Goal: Task Accomplishment & Management: Use online tool/utility

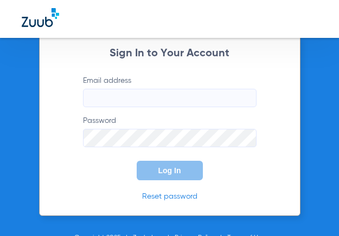
type input "[EMAIL_ADDRESS][DOMAIN_NAME]"
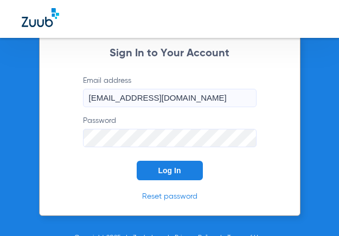
click at [150, 164] on button "Log In" at bounding box center [170, 171] width 66 height 20
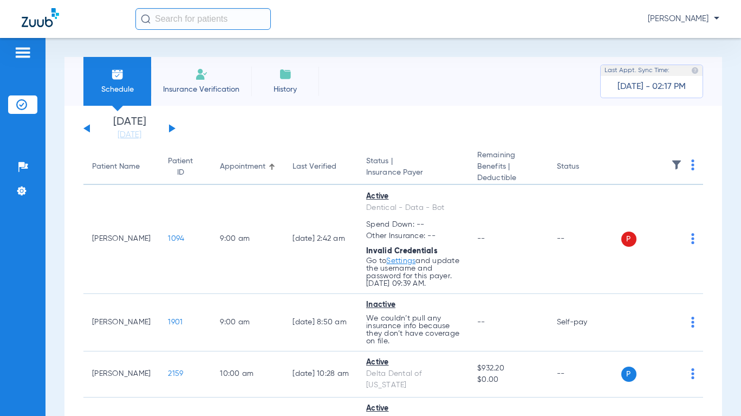
click at [169, 128] on button at bounding box center [172, 128] width 7 height 8
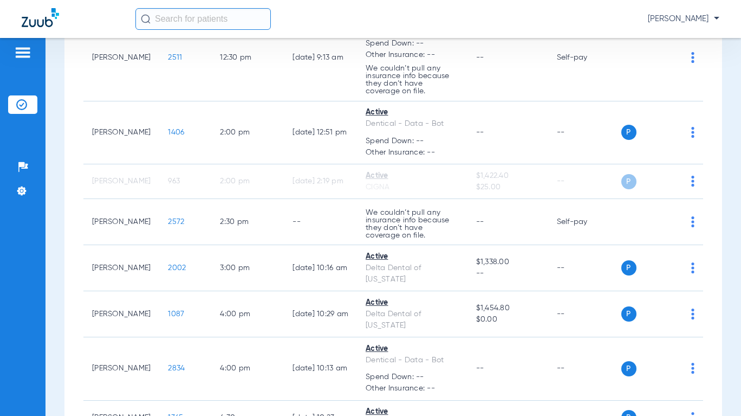
scroll to position [650, 0]
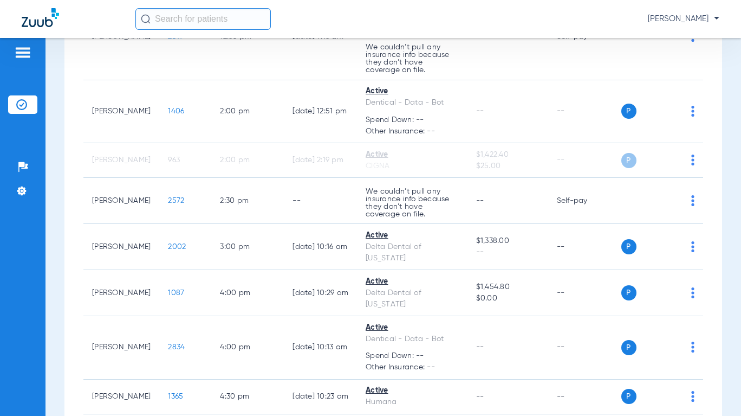
click at [338, 161] on td "P S" at bounding box center [663, 160] width 82 height 35
click at [338, 161] on div "P S" at bounding box center [659, 160] width 74 height 15
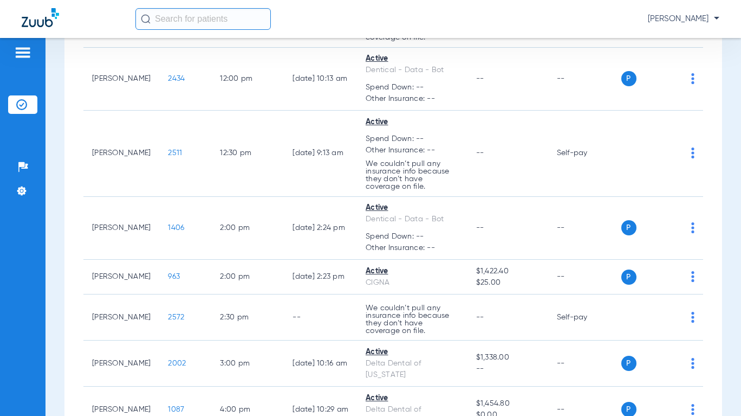
scroll to position [424, 0]
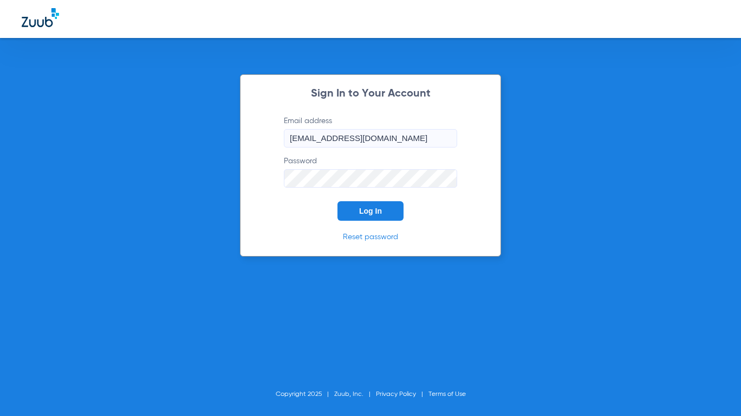
click at [366, 200] on form "Email address management@shabanidental.com Password Log In" at bounding box center [371, 167] width 206 height 105
click at [366, 210] on span "Log In" at bounding box center [370, 210] width 23 height 9
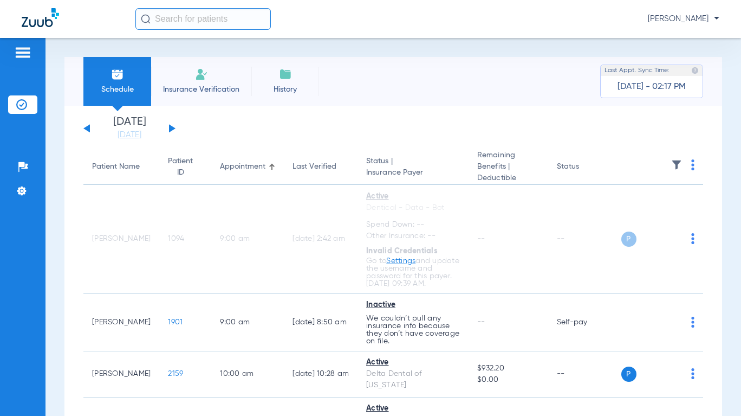
click at [128, 132] on link "[DATE]" at bounding box center [129, 135] width 65 height 11
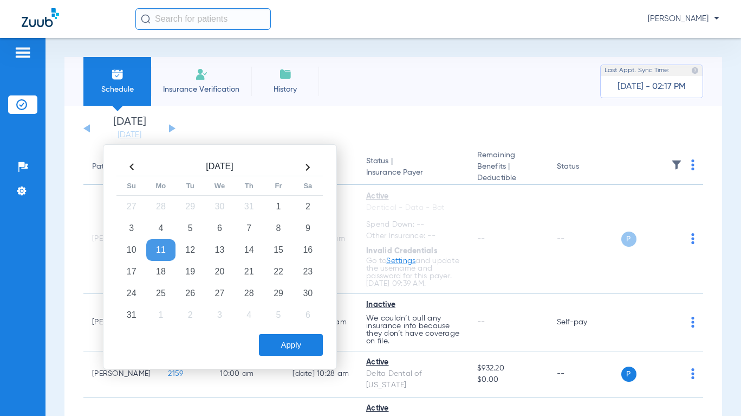
click at [171, 275] on td "18" at bounding box center [160, 272] width 29 height 22
click at [293, 344] on button "Apply" at bounding box center [291, 345] width 64 height 22
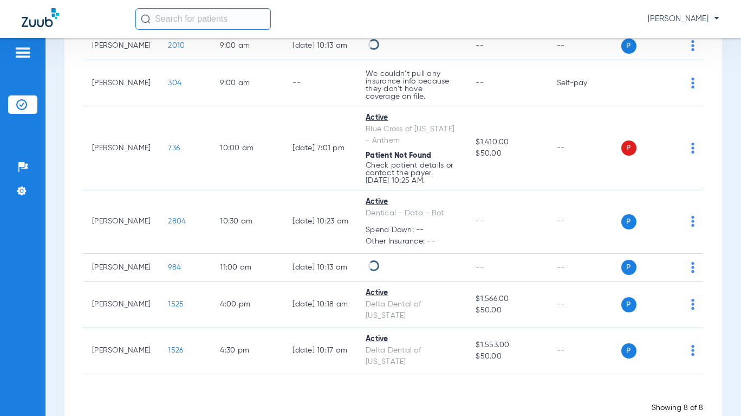
scroll to position [219, 0]
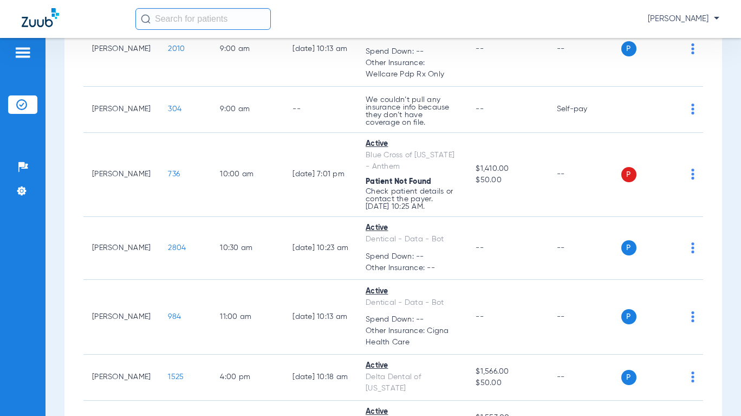
click at [691, 173] on span at bounding box center [692, 177] width 3 height 8
click at [657, 203] on span "Verify Now" at bounding box center [651, 206] width 51 height 8
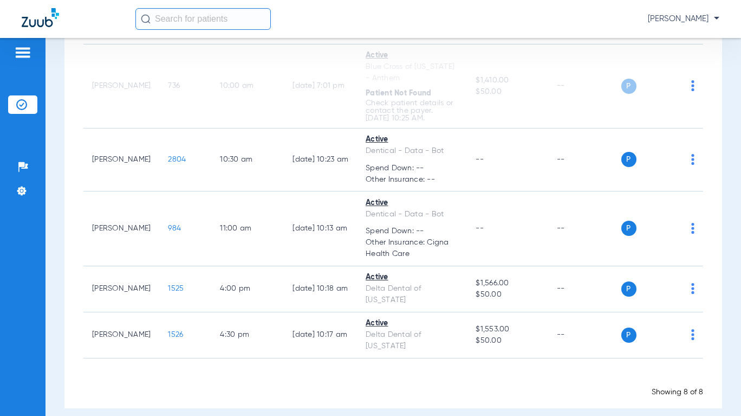
scroll to position [0, 0]
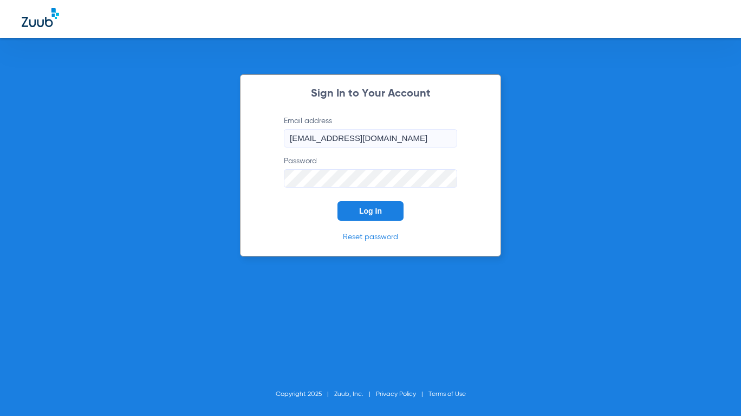
click at [378, 219] on button "Log In" at bounding box center [371, 211] width 66 height 20
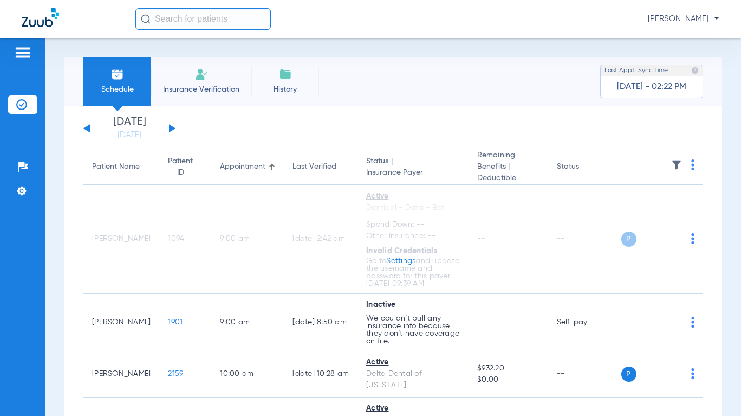
click at [135, 134] on link "[DATE]" at bounding box center [129, 135] width 65 height 11
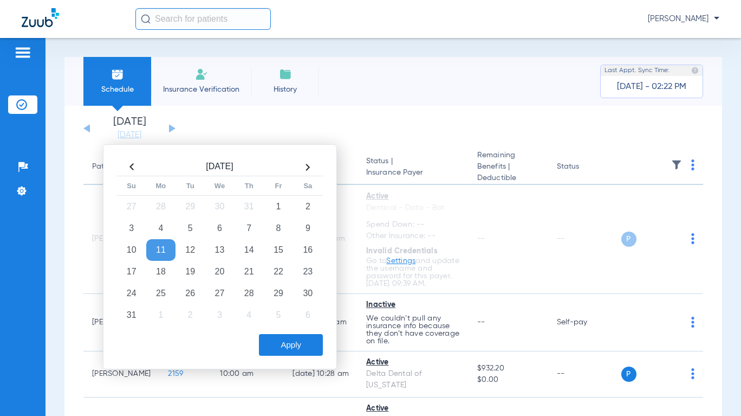
click at [278, 271] on td "22" at bounding box center [278, 272] width 29 height 22
click at [293, 344] on button "Apply" at bounding box center [291, 345] width 64 height 22
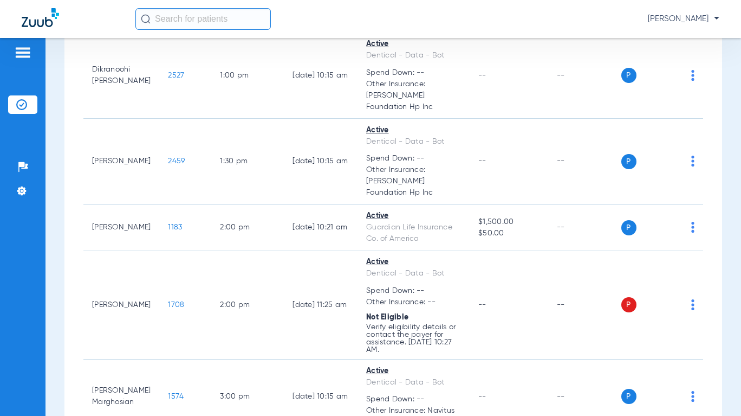
scroll to position [434, 0]
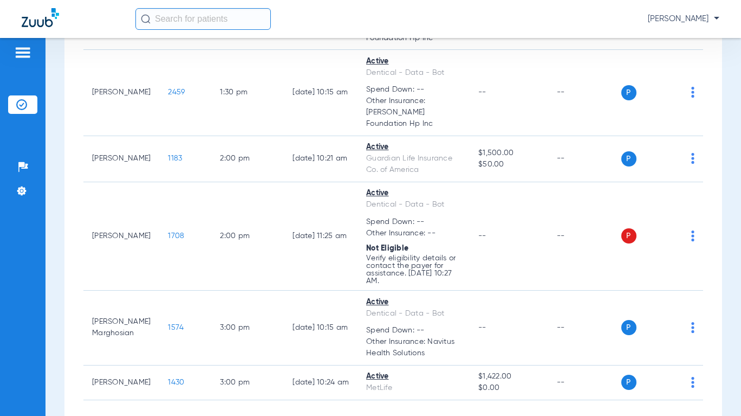
click at [691, 230] on img at bounding box center [692, 235] width 3 height 11
click at [661, 250] on button "Verify Now" at bounding box center [652, 256] width 68 height 22
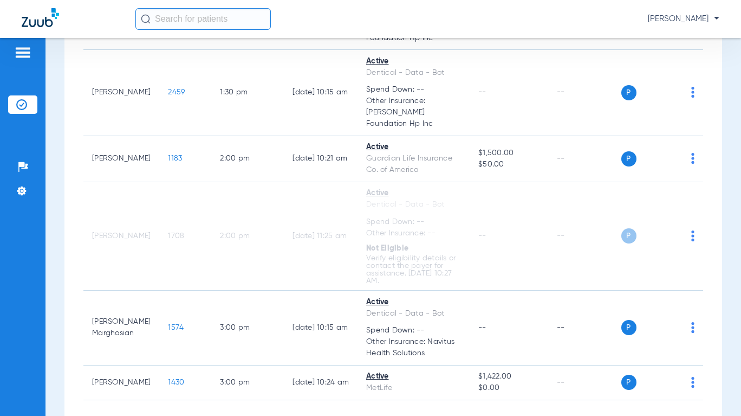
scroll to position [475, 0]
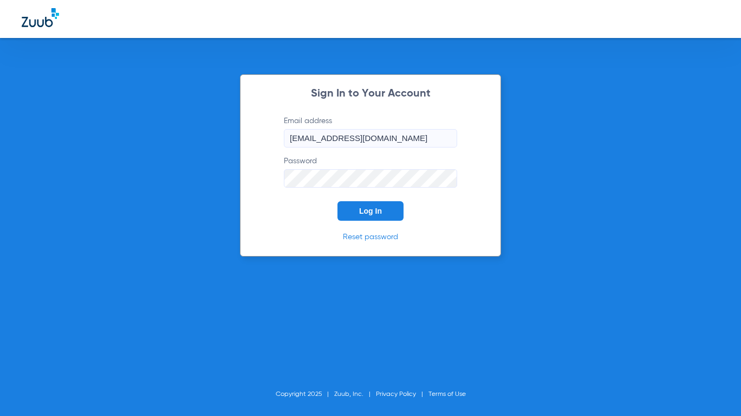
click at [338, 209] on span "Log In" at bounding box center [370, 210] width 23 height 9
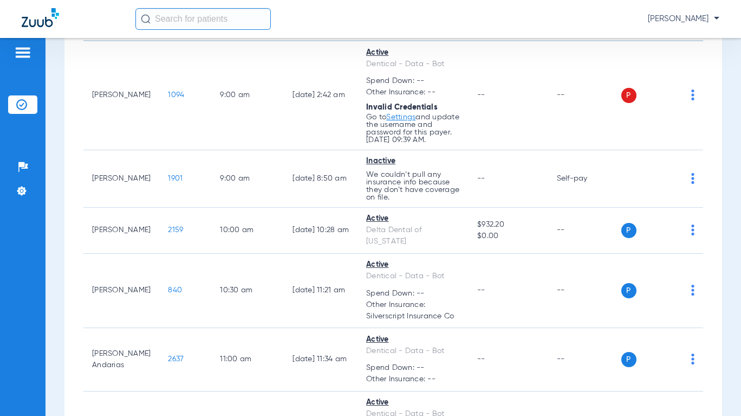
scroll to position [54, 0]
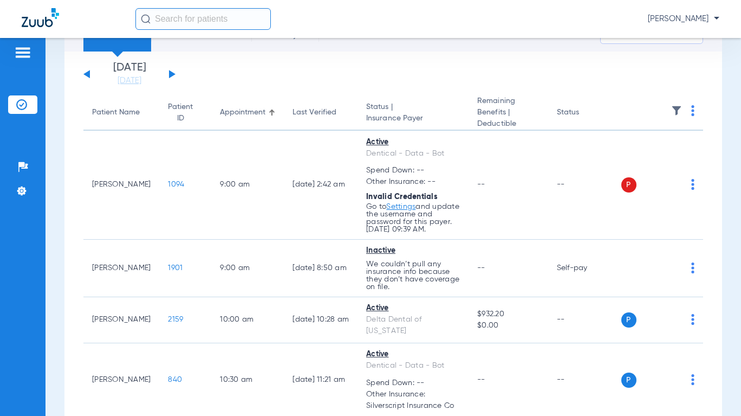
click at [338, 189] on img at bounding box center [692, 184] width 3 height 11
click at [338, 229] on span "Verify Now" at bounding box center [651, 232] width 51 height 8
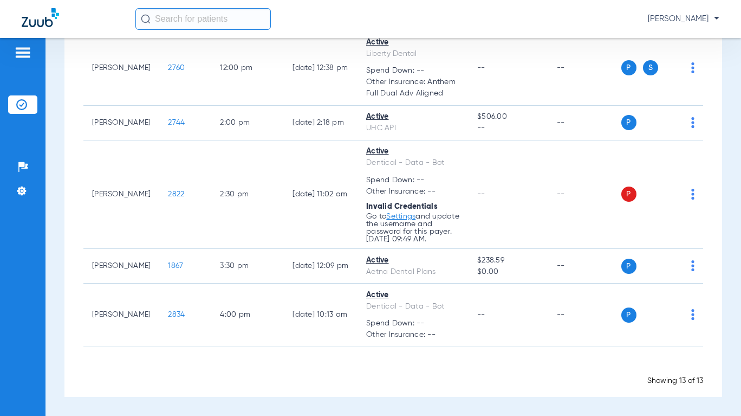
scroll to position [674, 0]
click at [338, 189] on img at bounding box center [692, 194] width 3 height 11
click at [338, 232] on span "Verify Now" at bounding box center [651, 233] width 51 height 8
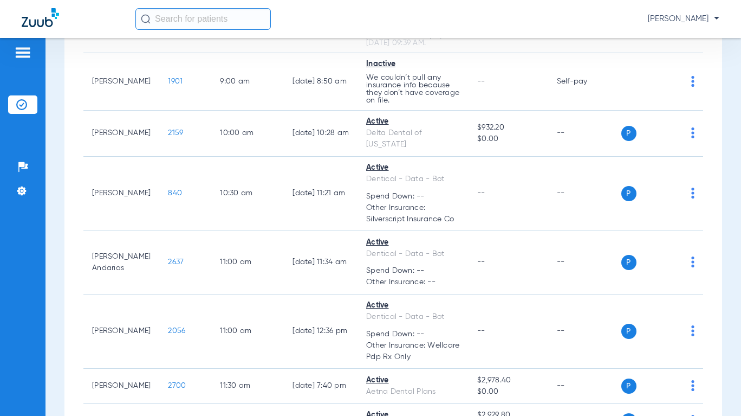
scroll to position [24, 0]
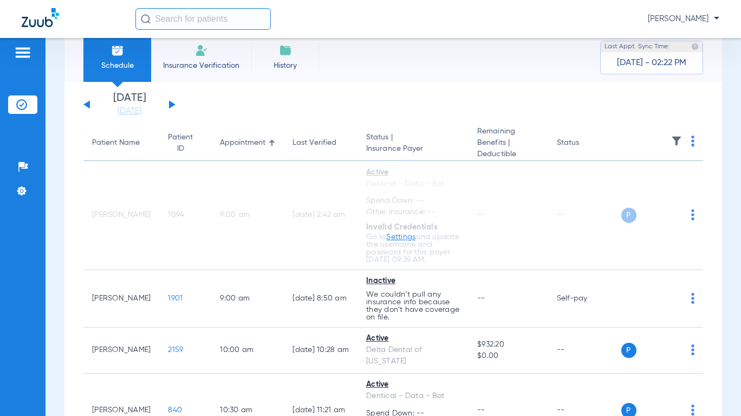
click at [138, 115] on link "[DATE]" at bounding box center [129, 111] width 65 height 11
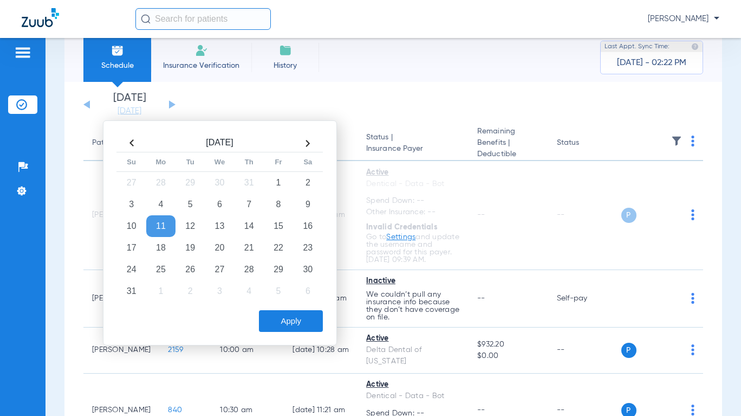
click at [230, 232] on td "13" at bounding box center [219, 226] width 29 height 22
drag, startPoint x: 300, startPoint y: 327, endPoint x: 303, endPoint y: 317, distance: 10.8
click at [300, 236] on button "Apply" at bounding box center [291, 321] width 64 height 22
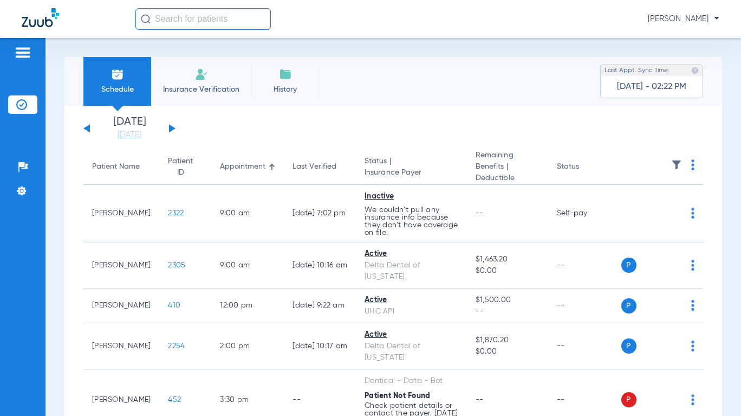
scroll to position [83, 0]
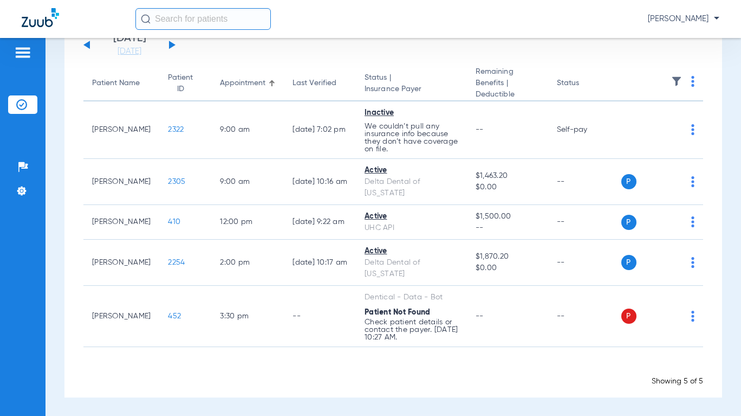
click at [338, 236] on div "P S" at bounding box center [659, 315] width 74 height 15
click at [338, 236] on img at bounding box center [692, 316] width 3 height 11
click at [338, 236] on span "Verify Now" at bounding box center [651, 359] width 51 height 8
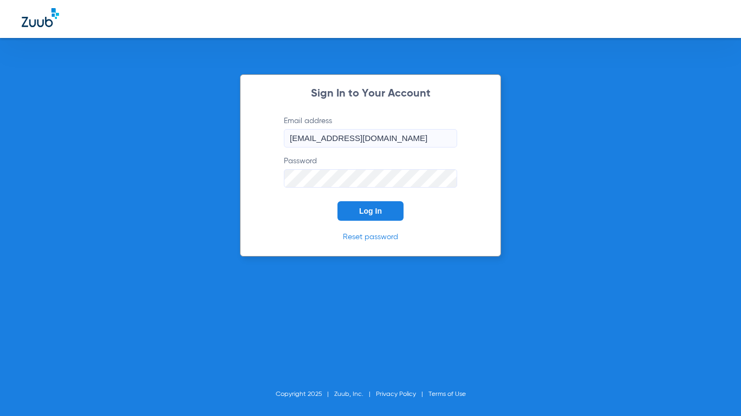
click at [371, 208] on span "Log In" at bounding box center [370, 210] width 23 height 9
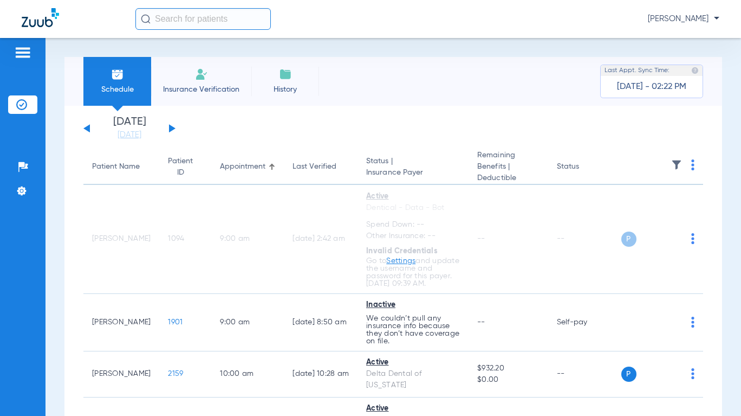
click at [118, 132] on link "[DATE]" at bounding box center [129, 135] width 65 height 11
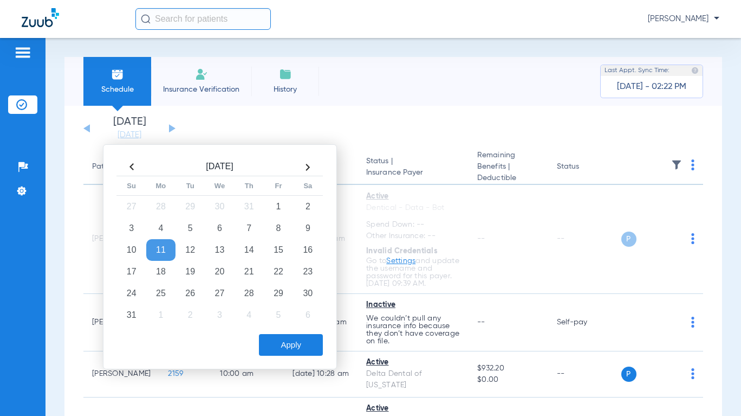
click at [190, 275] on td "19" at bounding box center [190, 272] width 29 height 22
click at [280, 345] on button "Apply" at bounding box center [291, 345] width 64 height 22
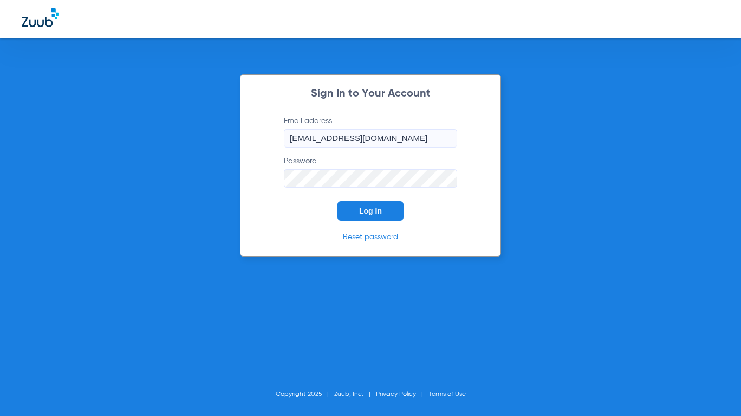
click at [380, 218] on button "Log In" at bounding box center [371, 211] width 66 height 20
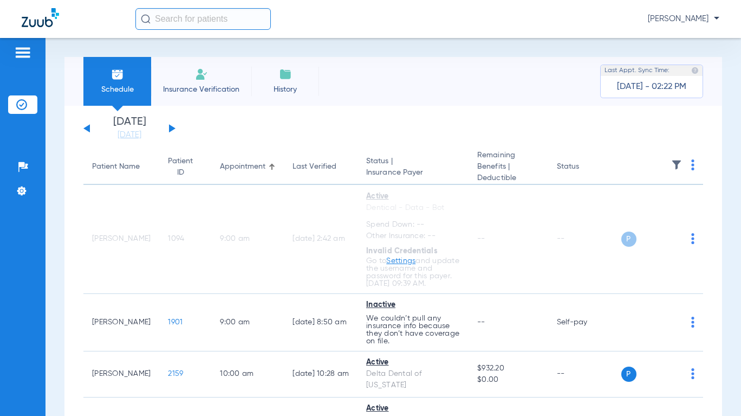
click at [133, 134] on link "[DATE]" at bounding box center [129, 135] width 65 height 11
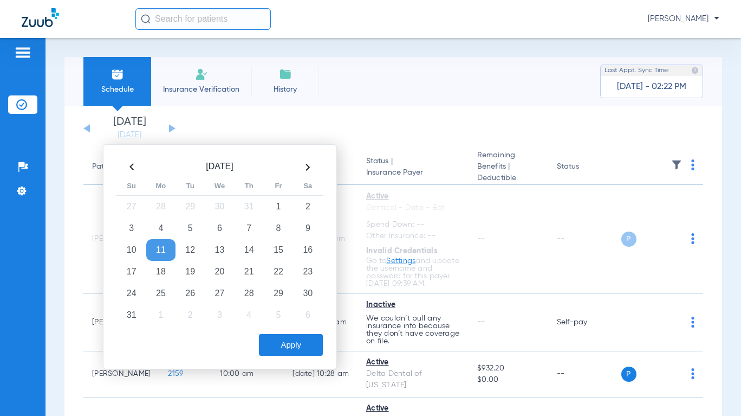
click at [220, 270] on td "20" at bounding box center [219, 272] width 29 height 22
click at [283, 336] on button "Apply" at bounding box center [291, 345] width 64 height 22
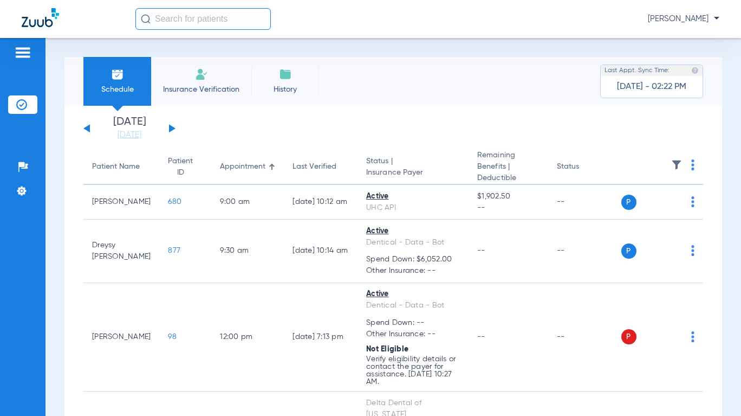
scroll to position [54, 0]
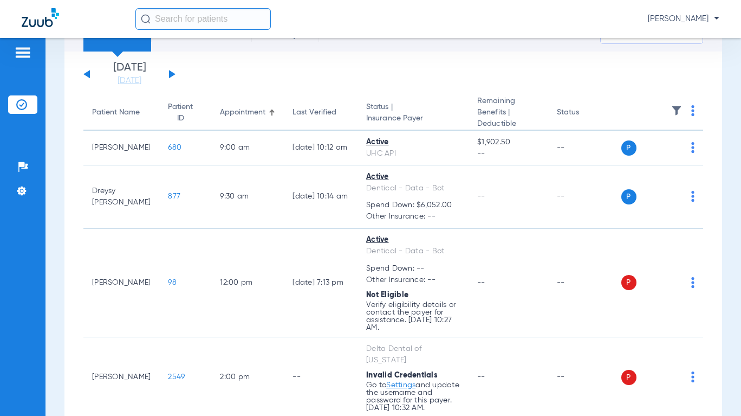
click at [688, 281] on td "P S" at bounding box center [663, 283] width 82 height 109
click at [691, 281] on img at bounding box center [692, 282] width 3 height 11
click at [647, 326] on span "Verify Now" at bounding box center [651, 325] width 51 height 8
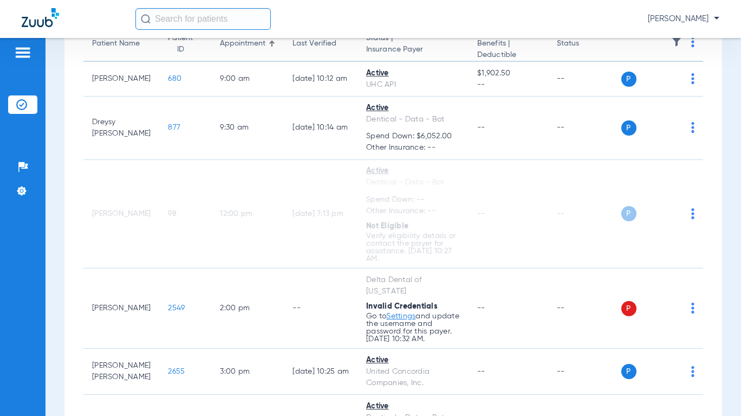
scroll to position [163, 0]
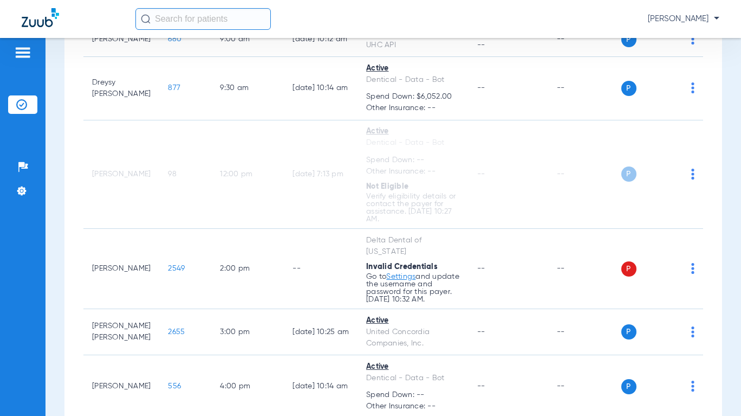
click at [691, 271] on img at bounding box center [692, 268] width 3 height 11
click at [659, 315] on span "Verify Now" at bounding box center [651, 312] width 51 height 8
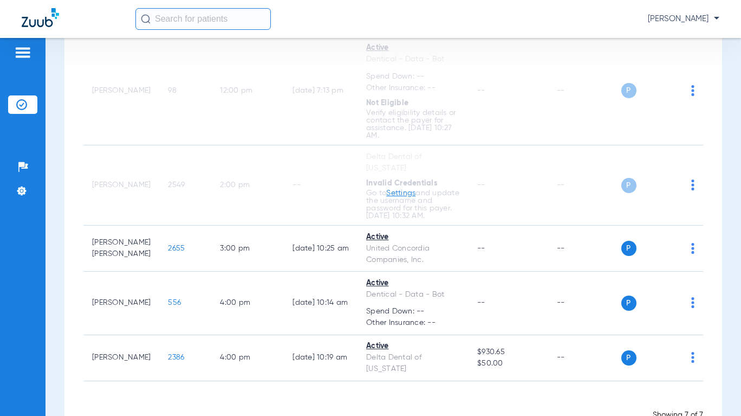
scroll to position [269, 0]
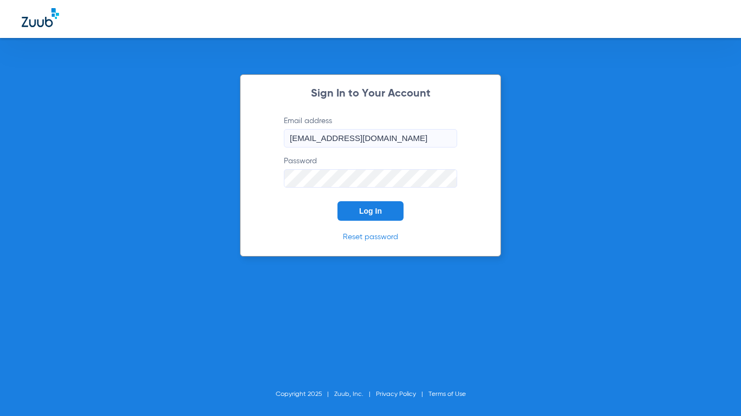
click at [392, 211] on button "Log In" at bounding box center [371, 211] width 66 height 20
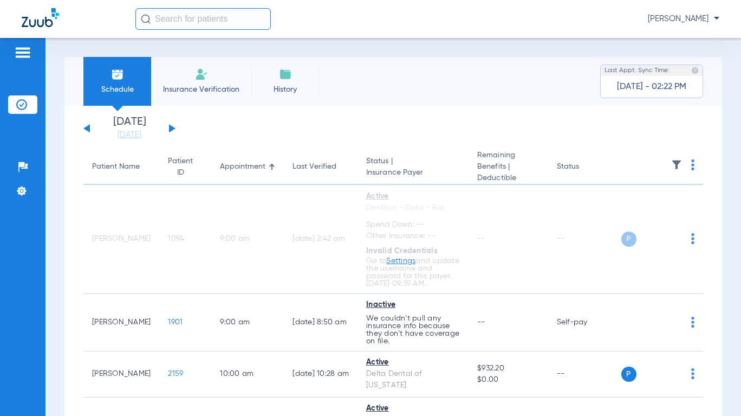
click at [144, 133] on link "[DATE]" at bounding box center [129, 135] width 65 height 11
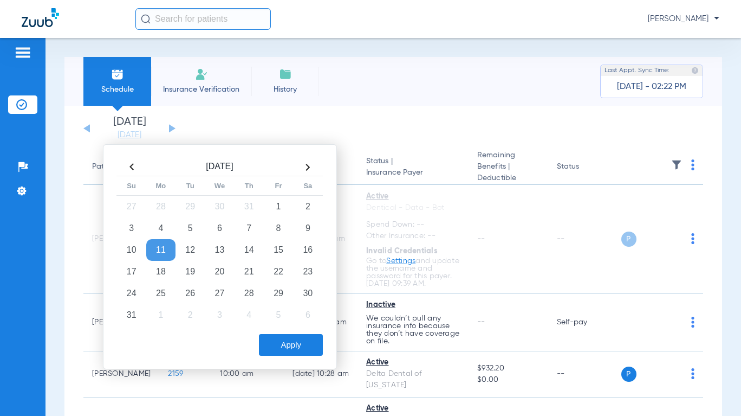
click at [247, 270] on td "21" at bounding box center [249, 272] width 29 height 22
click at [320, 338] on button "Apply" at bounding box center [291, 345] width 64 height 22
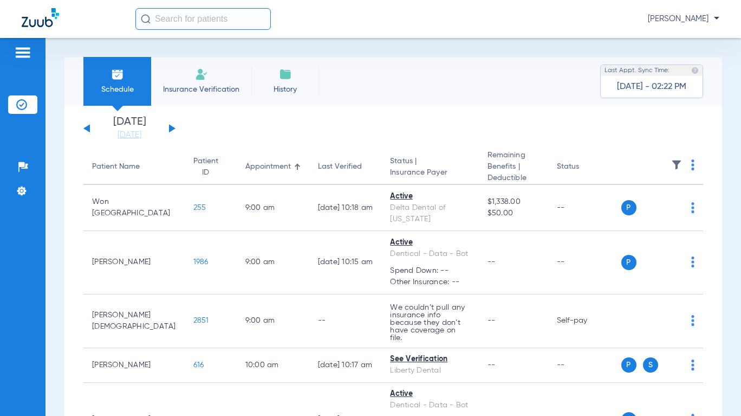
click at [691, 160] on img at bounding box center [692, 164] width 3 height 11
click at [672, 209] on span "Verify All" at bounding box center [644, 208] width 68 height 8
